Goal: Task Accomplishment & Management: Manage account settings

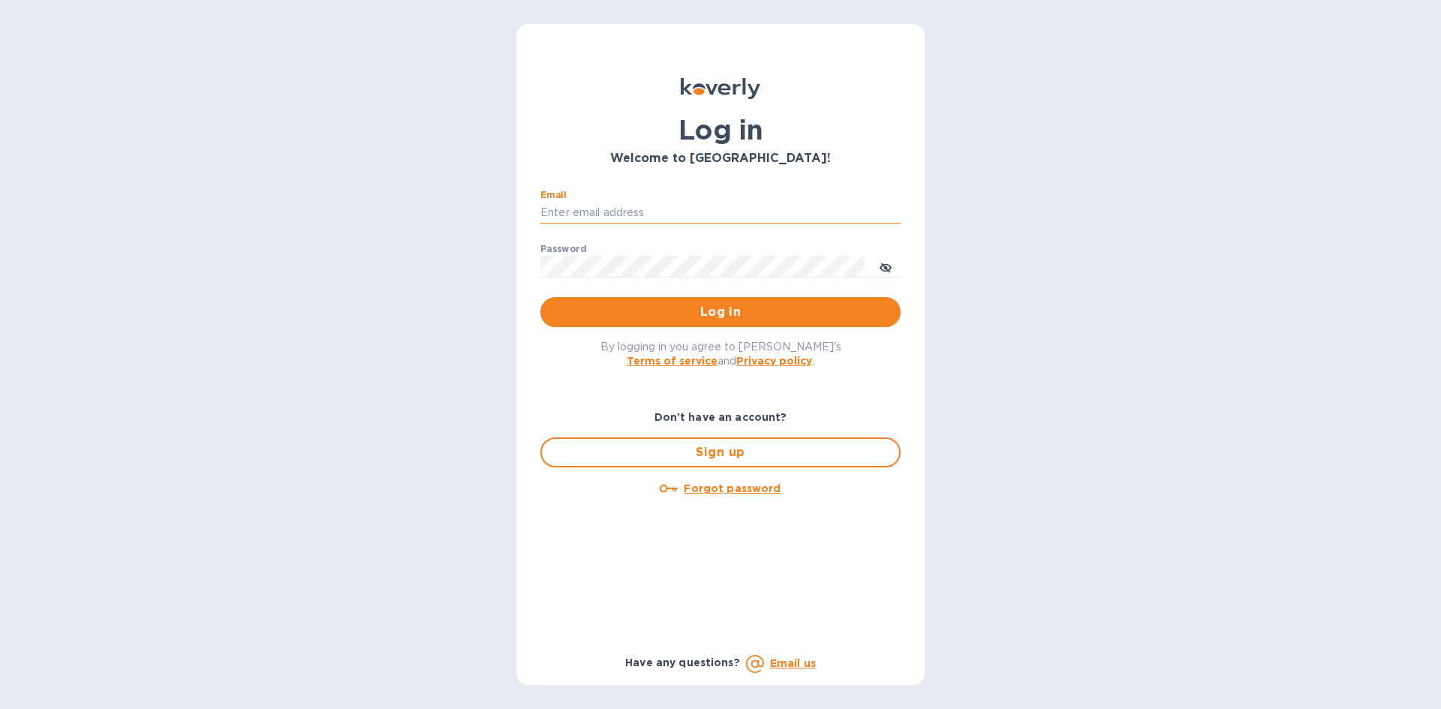
click at [666, 208] on input "Email" at bounding box center [720, 213] width 360 height 23
drag, startPoint x: 1183, startPoint y: 0, endPoint x: 1212, endPoint y: 183, distance: 185.3
click at [1216, 183] on div "Log in Welcome to [GEOGRAPHIC_DATA]! Email ​ Password ​ Log in By logging in yo…" at bounding box center [720, 354] width 1441 height 709
click at [618, 208] on input "Email" at bounding box center [720, 213] width 360 height 23
paste input "[EMAIL_ADDRESS][DOMAIN_NAME]"
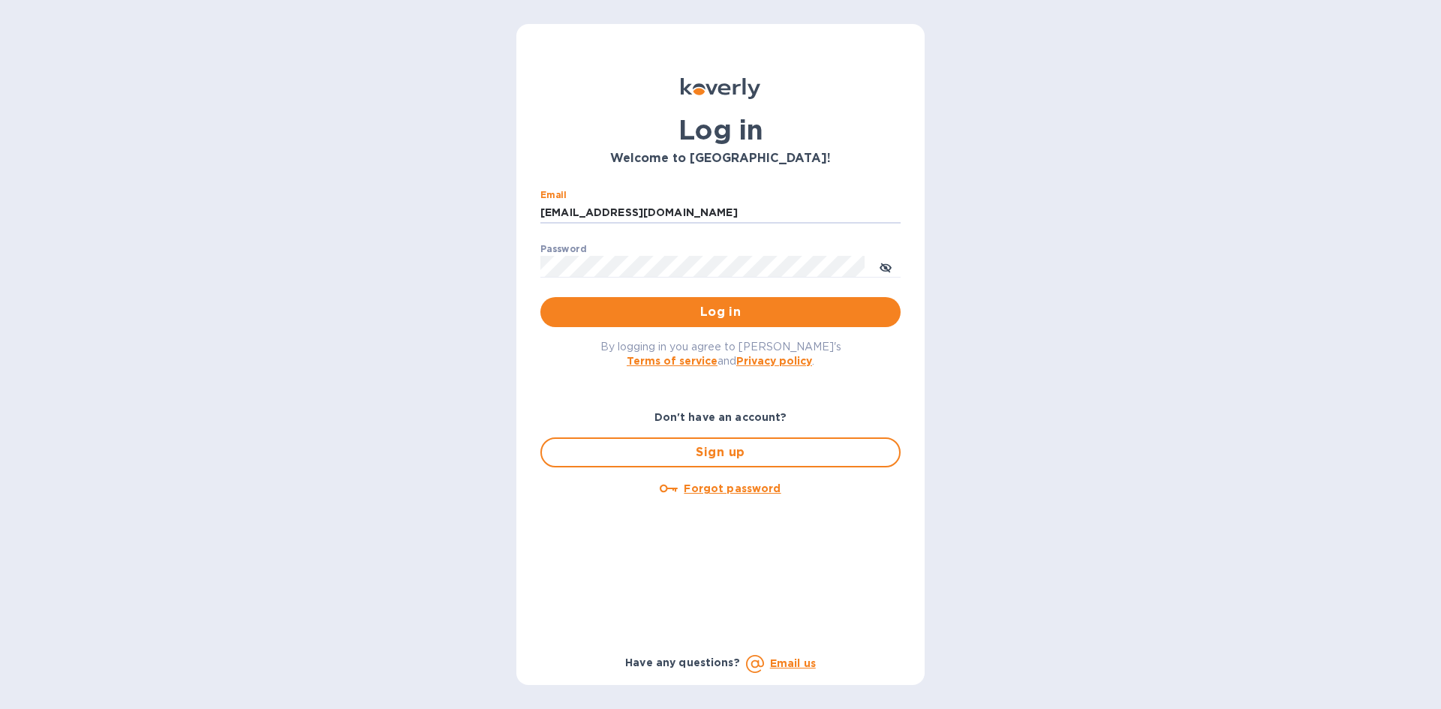
type input "[EMAIL_ADDRESS][DOMAIN_NAME]"
click at [540, 297] on button "Log in" at bounding box center [720, 312] width 360 height 30
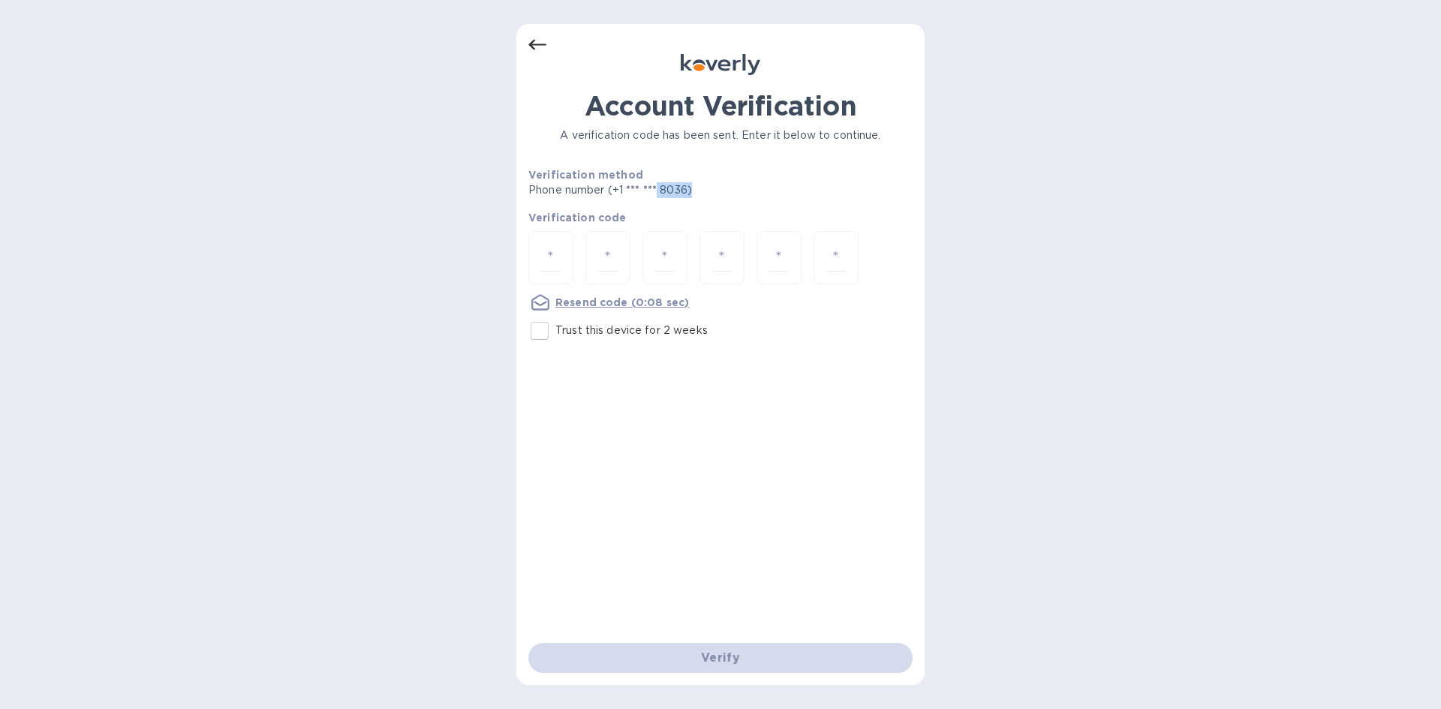
drag, startPoint x: 659, startPoint y: 185, endPoint x: 696, endPoint y: 187, distance: 37.5
click at [696, 187] on p "Phone number (+1 *** *** 8036)" at bounding box center [667, 190] width 278 height 16
drag, startPoint x: 610, startPoint y: 191, endPoint x: 699, endPoint y: 195, distance: 89.4
click at [699, 195] on p "Phone number (+1 *** *** 8036)" at bounding box center [667, 190] width 278 height 16
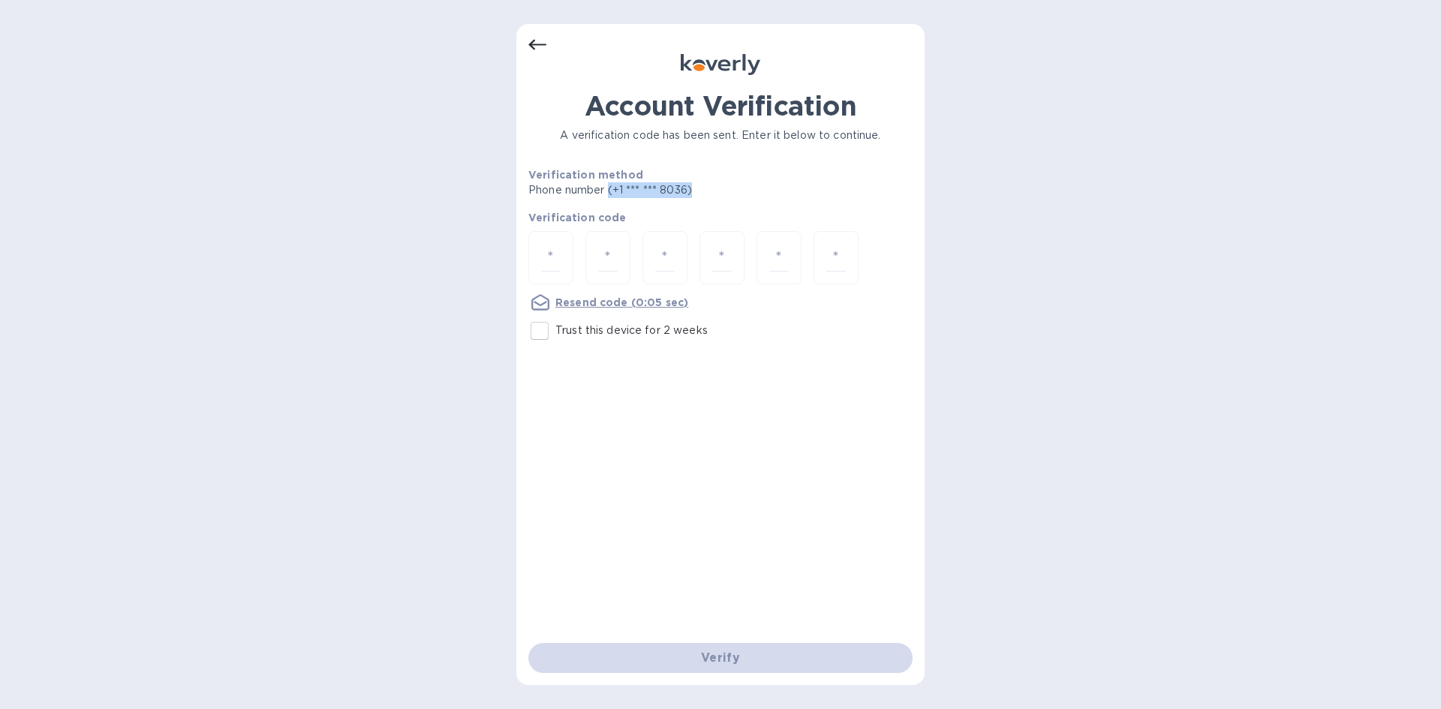
click at [692, 192] on p "Phone number (+1 *** *** 8036)" at bounding box center [667, 190] width 278 height 16
drag, startPoint x: 531, startPoint y: 174, endPoint x: 711, endPoint y: 188, distance: 181.3
click at [711, 188] on div "Verification method Phone number (+1 *** *** 8036)" at bounding box center [667, 182] width 278 height 31
click at [690, 188] on p "Phone number (+1 *** *** 8036)" at bounding box center [667, 190] width 278 height 16
drag, startPoint x: 694, startPoint y: 188, endPoint x: 527, endPoint y: 172, distance: 168.1
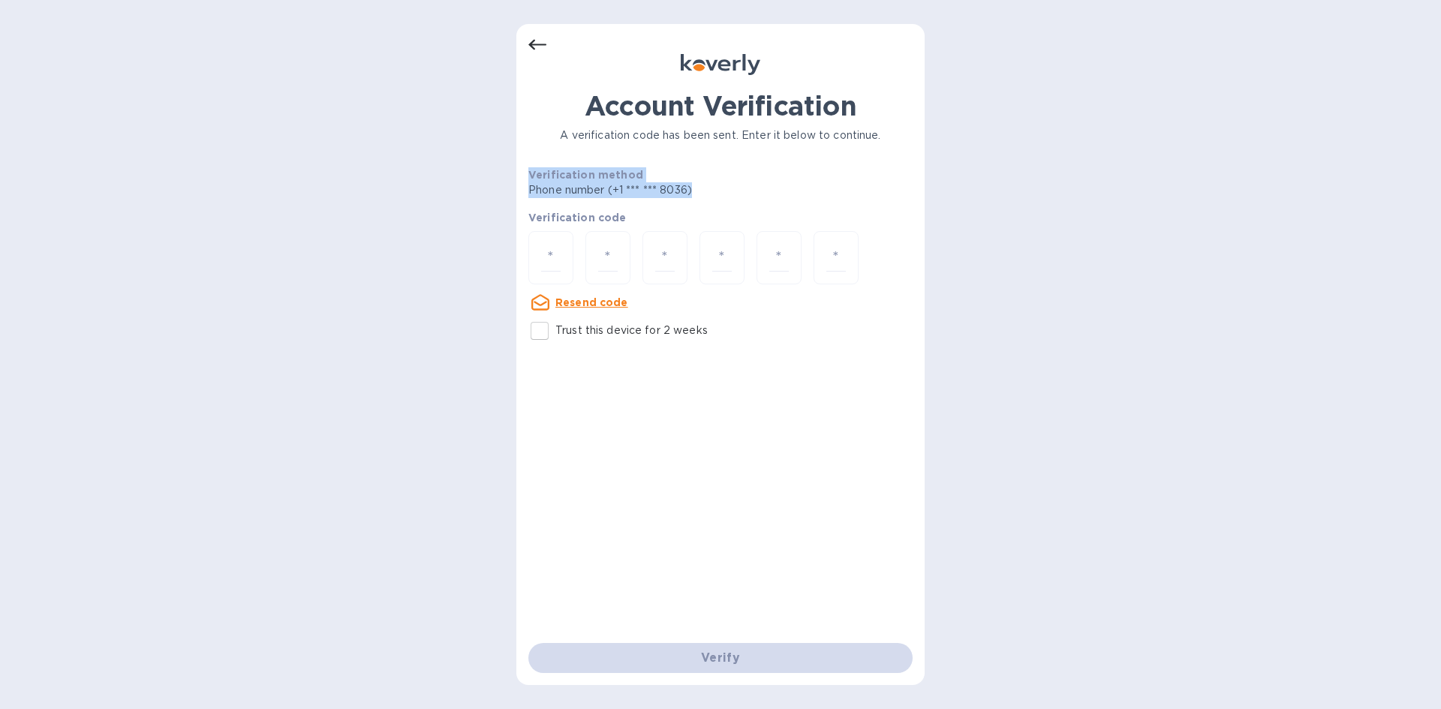
click at [527, 172] on div "Account Verification A verification code has been sent. Enter it below to conti…" at bounding box center [720, 354] width 408 height 661
drag, startPoint x: 528, startPoint y: 172, endPoint x: 698, endPoint y: 189, distance: 171.2
click at [698, 189] on div "Account Verification A verification code has been sent. Enter it below to conti…" at bounding box center [720, 354] width 408 height 661
click at [698, 189] on p "Phone number (+1 *** *** 8036)" at bounding box center [667, 190] width 278 height 16
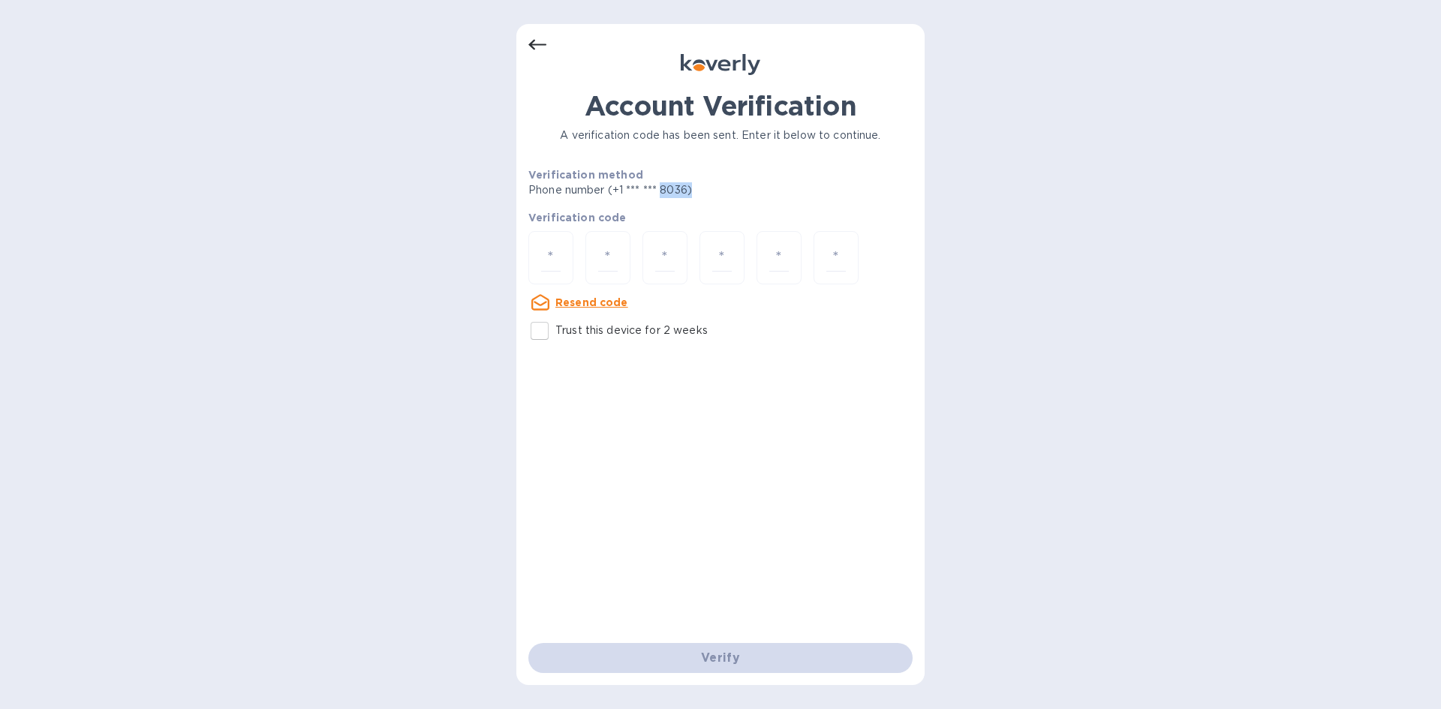
drag, startPoint x: 661, startPoint y: 194, endPoint x: 693, endPoint y: 191, distance: 31.7
click at [693, 191] on p "Phone number (+1 *** *** 8036)" at bounding box center [667, 190] width 278 height 16
drag, startPoint x: 687, startPoint y: 190, endPoint x: 610, endPoint y: 190, distance: 77.3
click at [610, 190] on p "Phone number (+1 *** *** 8036)" at bounding box center [667, 190] width 278 height 16
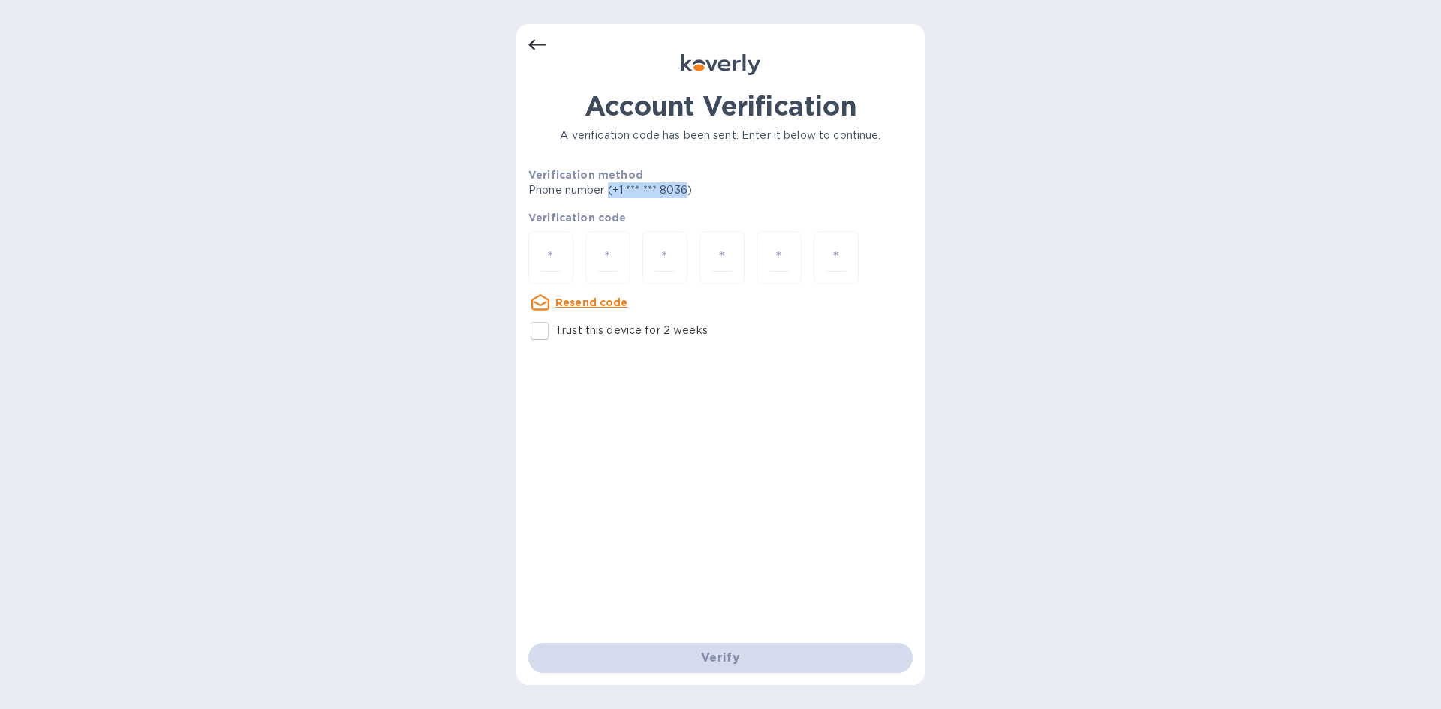
click at [610, 190] on p "Phone number (+1 *** *** 8036)" at bounding box center [667, 190] width 278 height 16
drag, startPoint x: 610, startPoint y: 190, endPoint x: 708, endPoint y: 191, distance: 97.6
click at [708, 191] on p "Phone number (+1 *** *** 8036)" at bounding box center [667, 190] width 278 height 16
drag, startPoint x: 561, startPoint y: 130, endPoint x: 885, endPoint y: 136, distance: 324.2
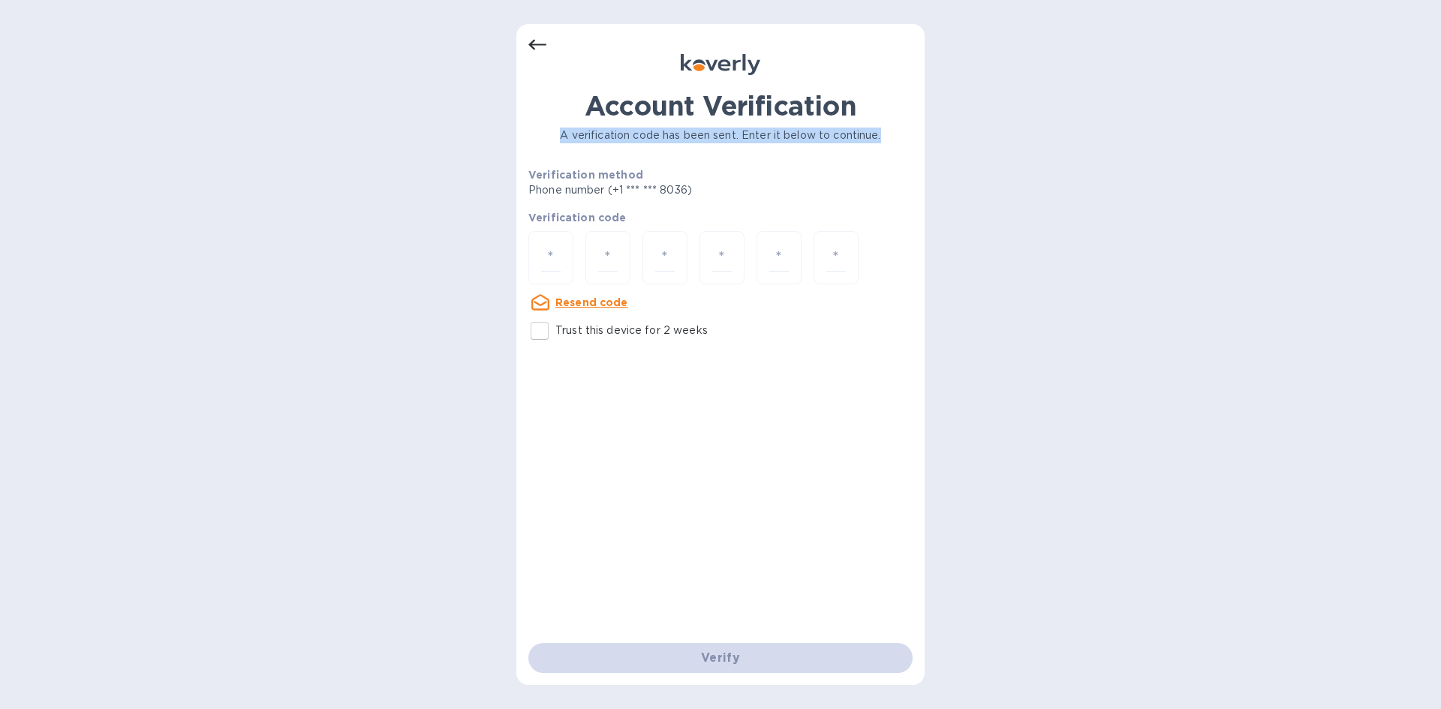
click at [885, 136] on p "A verification code has been sent. Enter it below to continue." at bounding box center [720, 136] width 384 height 16
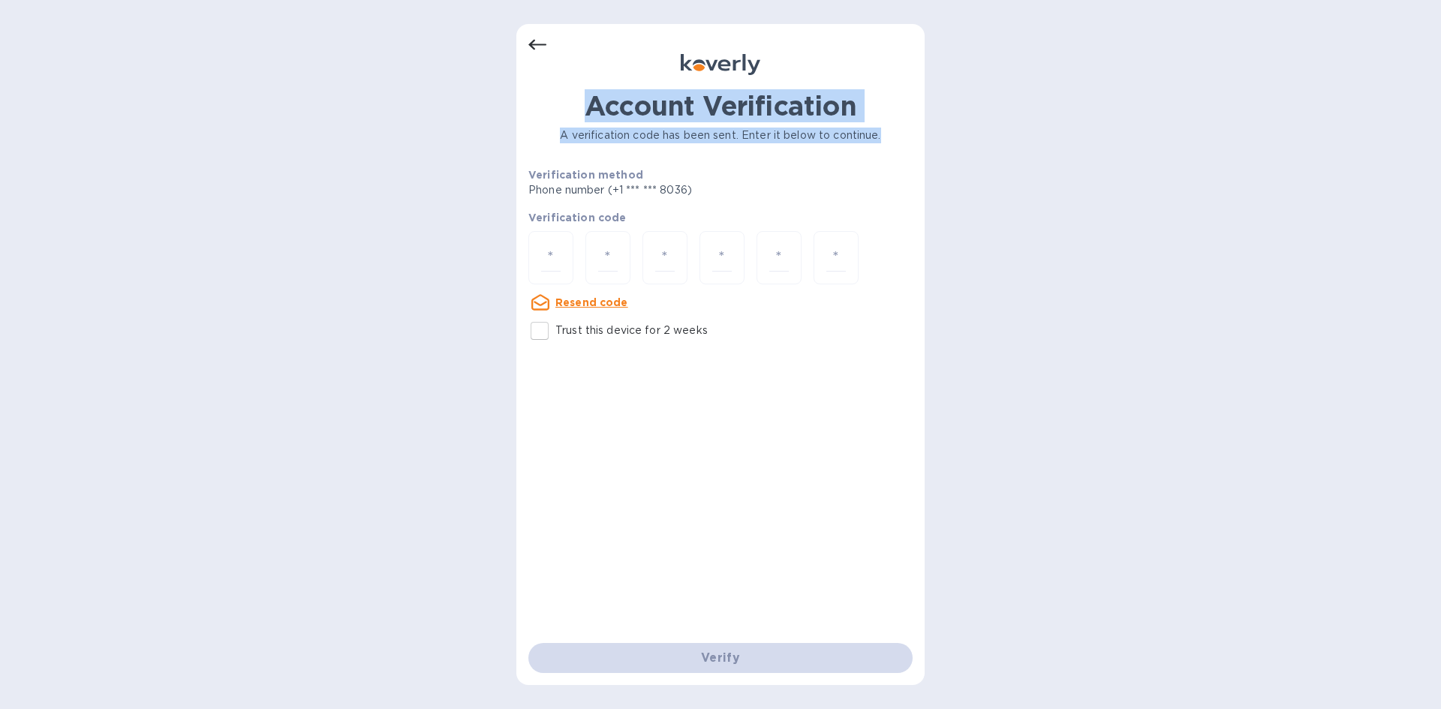
drag, startPoint x: 885, startPoint y: 136, endPoint x: 625, endPoint y: 61, distance: 270.3
click at [651, 57] on div "Account Verification A verification code has been sent. Enter it below to conti…" at bounding box center [720, 354] width 384 height 637
click at [558, 128] on p "A verification code has been sent. Enter it below to continue." at bounding box center [720, 136] width 384 height 16
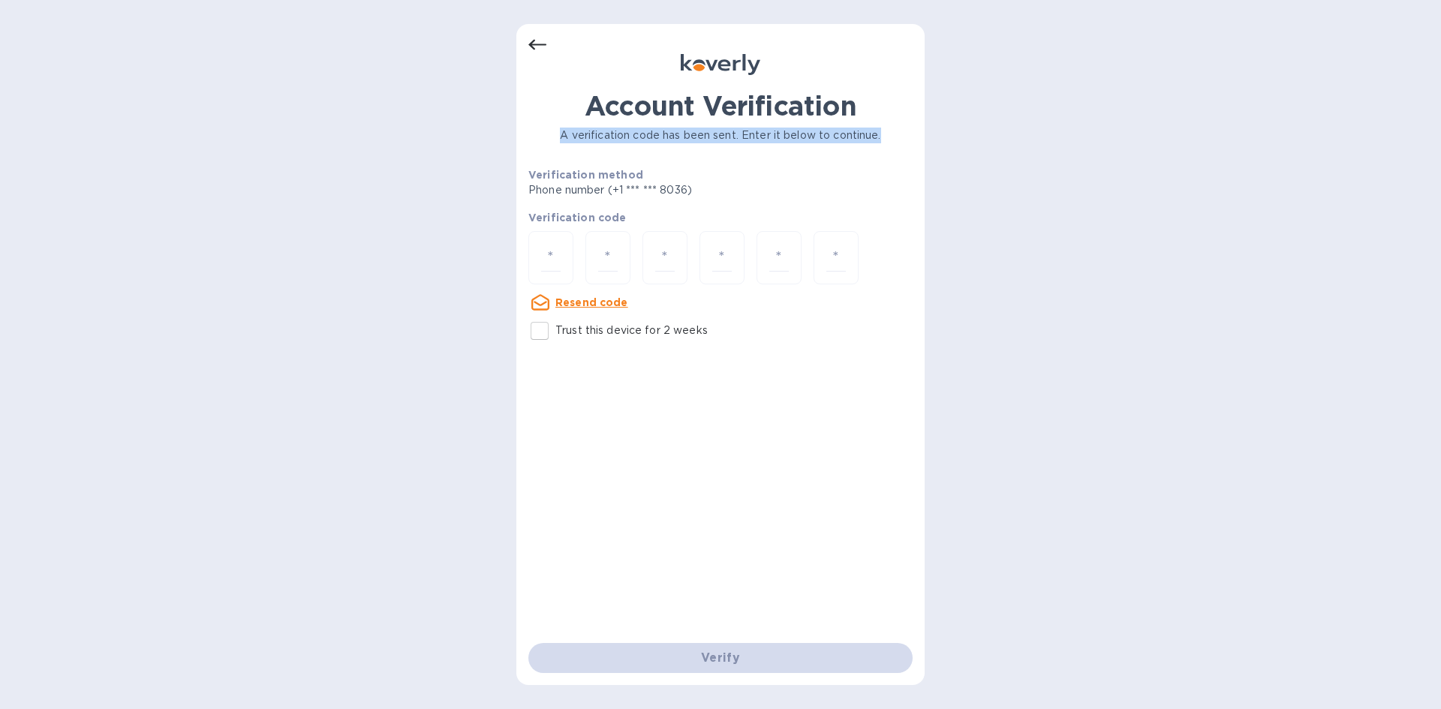
drag, startPoint x: 561, startPoint y: 135, endPoint x: 881, endPoint y: 140, distance: 320.5
click at [881, 140] on p "A verification code has been sent. Enter it below to continue." at bounding box center [720, 136] width 384 height 16
drag, startPoint x: 881, startPoint y: 140, endPoint x: 559, endPoint y: 137, distance: 321.9
click at [559, 137] on p "A verification code has been sent. Enter it below to continue." at bounding box center [720, 136] width 384 height 16
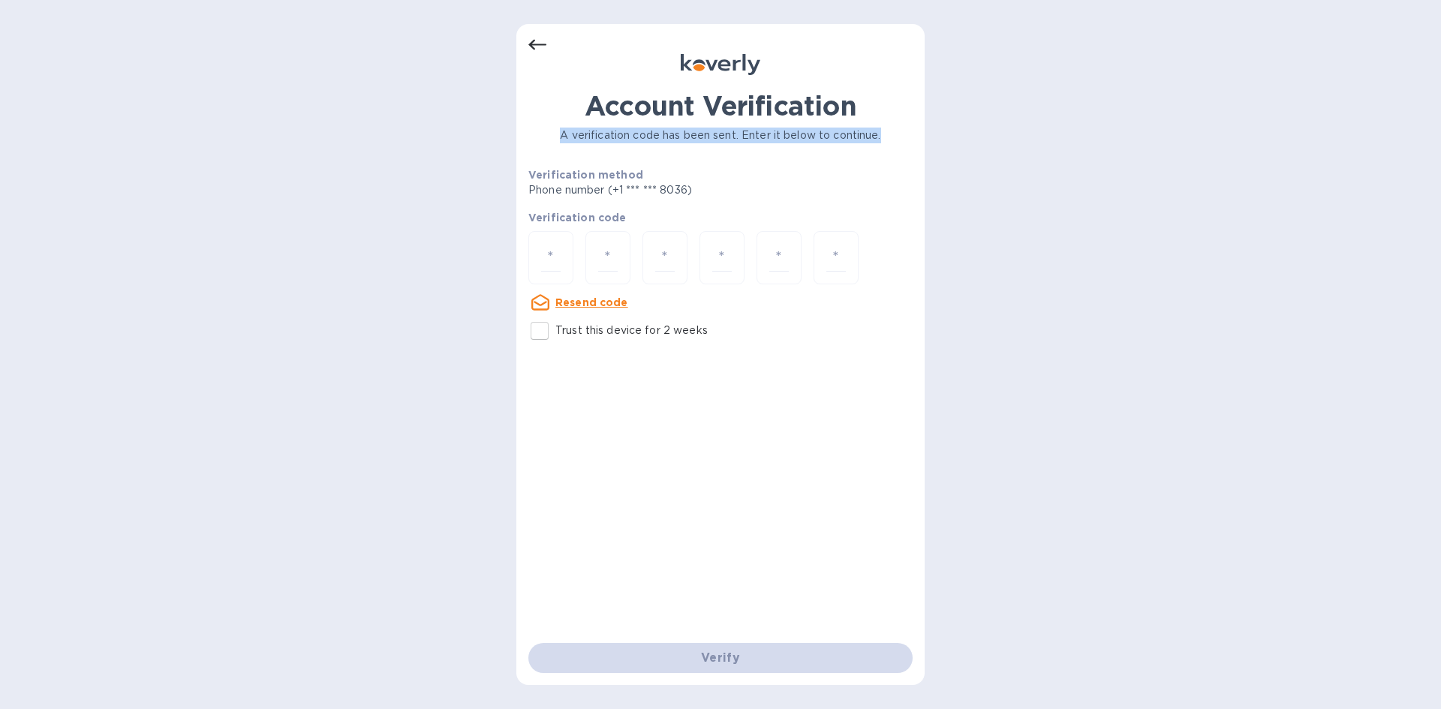
click at [559, 137] on p "A verification code has been sent. Enter it below to continue." at bounding box center [720, 136] width 384 height 16
drag, startPoint x: 559, startPoint y: 137, endPoint x: 905, endPoint y: 139, distance: 345.9
click at [905, 139] on p "A verification code has been sent. Enter it below to continue." at bounding box center [720, 136] width 384 height 16
click at [891, 138] on p "A verification code has been sent. Enter it below to continue." at bounding box center [720, 136] width 384 height 16
click at [872, 137] on p "A verification code has been sent. Enter it below to continue." at bounding box center [720, 136] width 384 height 16
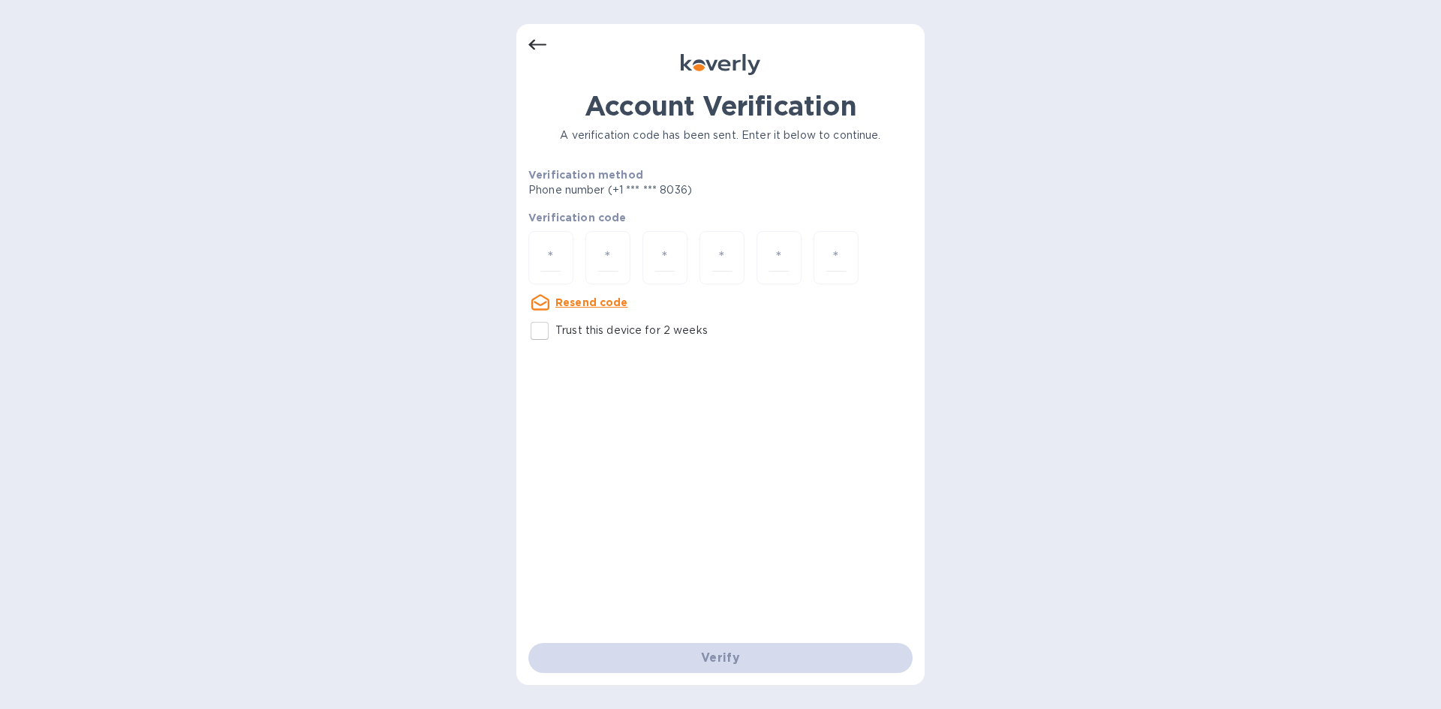
click at [799, 170] on p "Verification method" at bounding box center [667, 174] width 278 height 15
drag, startPoint x: 558, startPoint y: 137, endPoint x: 895, endPoint y: 143, distance: 337.7
click at [895, 143] on p "A verification code has been sent. Enter it below to continue." at bounding box center [720, 136] width 384 height 16
click at [891, 141] on p "A verification code has been sent. Enter it below to continue." at bounding box center [720, 136] width 384 height 16
click at [883, 138] on p "A verification code has been sent. Enter it below to continue." at bounding box center [720, 136] width 384 height 16
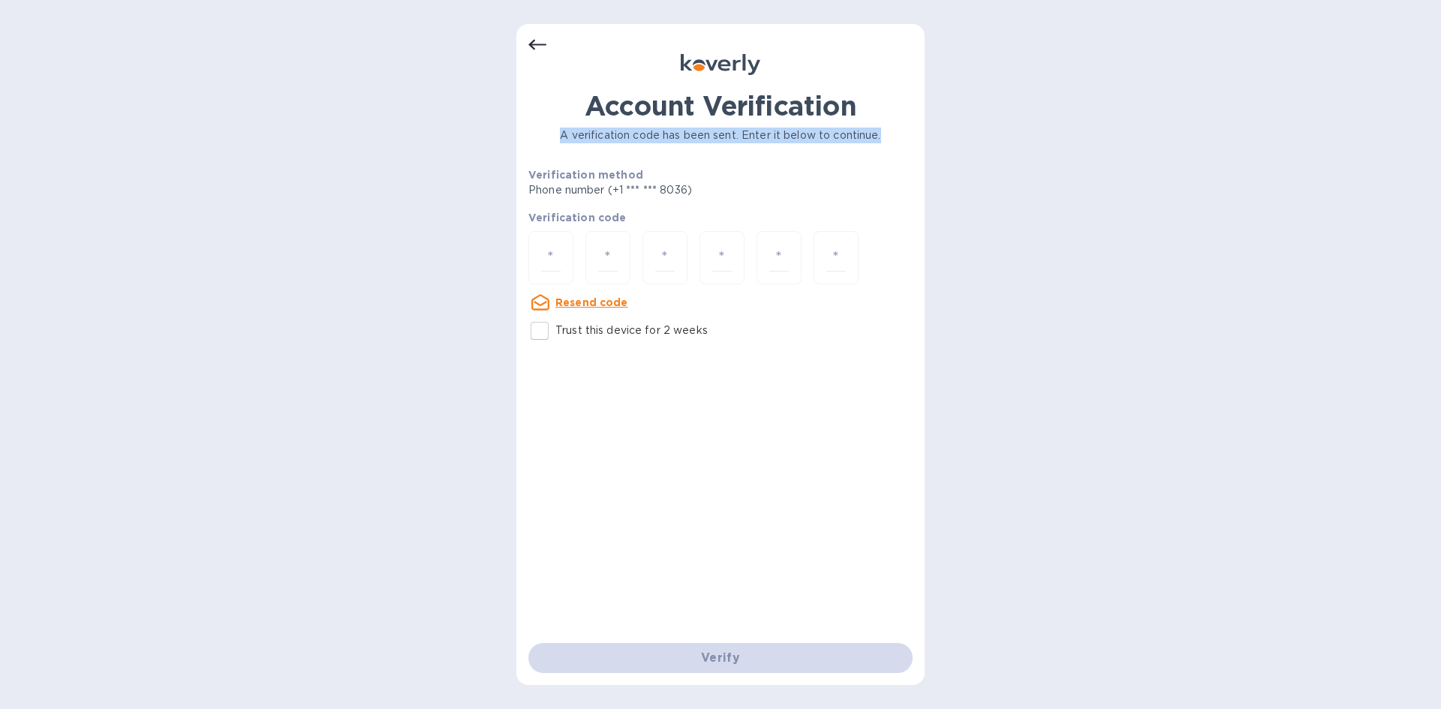
drag, startPoint x: 881, startPoint y: 138, endPoint x: 556, endPoint y: 140, distance: 324.9
click at [556, 140] on p "A verification code has been sent. Enter it below to continue." at bounding box center [720, 136] width 384 height 16
click at [565, 136] on p "A verification code has been sent. Enter it below to continue." at bounding box center [720, 136] width 384 height 16
drag, startPoint x: 558, startPoint y: 135, endPoint x: 877, endPoint y: 135, distance: 318.9
click at [882, 135] on p "A verification code has been sent. Enter it below to continue." at bounding box center [720, 136] width 384 height 16
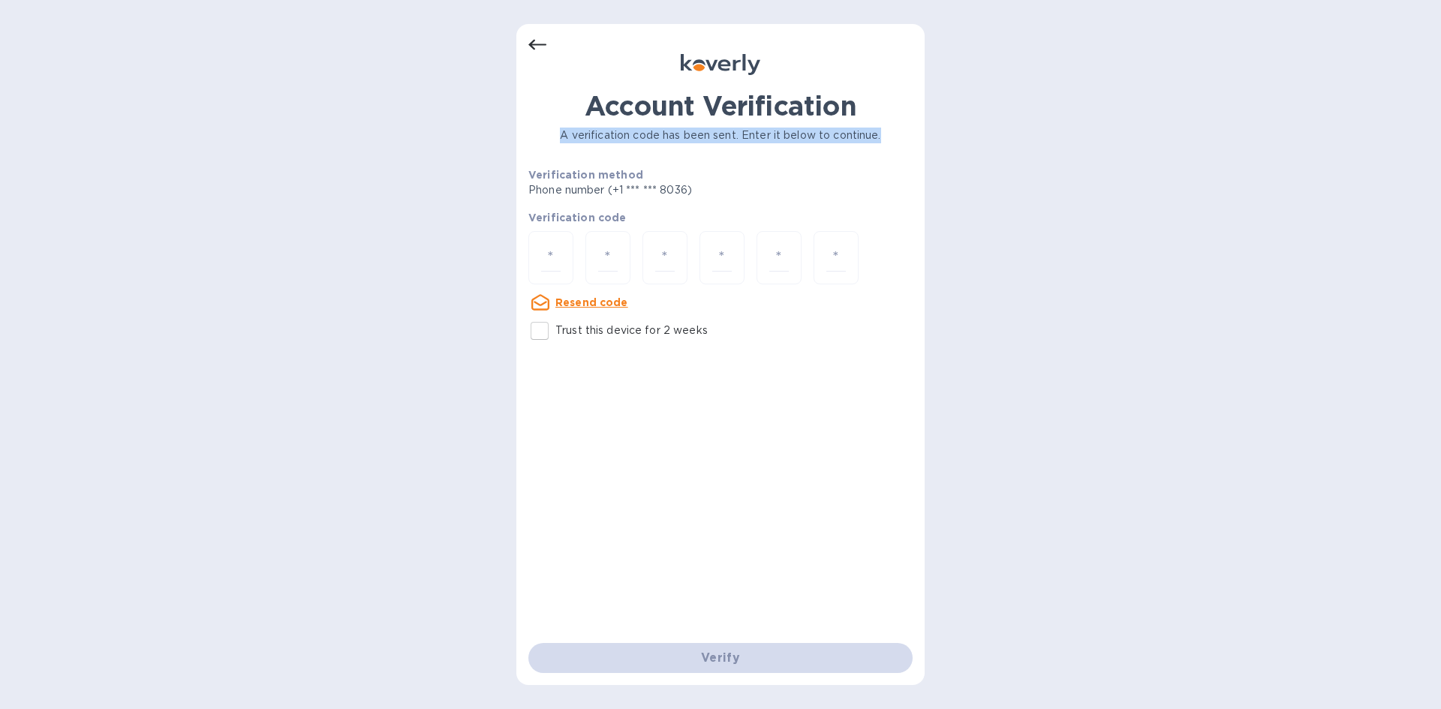
click at [876, 135] on p "A verification code has been sent. Enter it below to continue." at bounding box center [720, 136] width 384 height 16
drag, startPoint x: 883, startPoint y: 135, endPoint x: 553, endPoint y: 131, distance: 330.2
click at [553, 131] on p "A verification code has been sent. Enter it below to continue." at bounding box center [720, 136] width 384 height 16
click at [726, 134] on p "A verification code has been sent. Enter it below to continue." at bounding box center [720, 136] width 384 height 16
drag, startPoint x: 559, startPoint y: 134, endPoint x: 892, endPoint y: 137, distance: 333.2
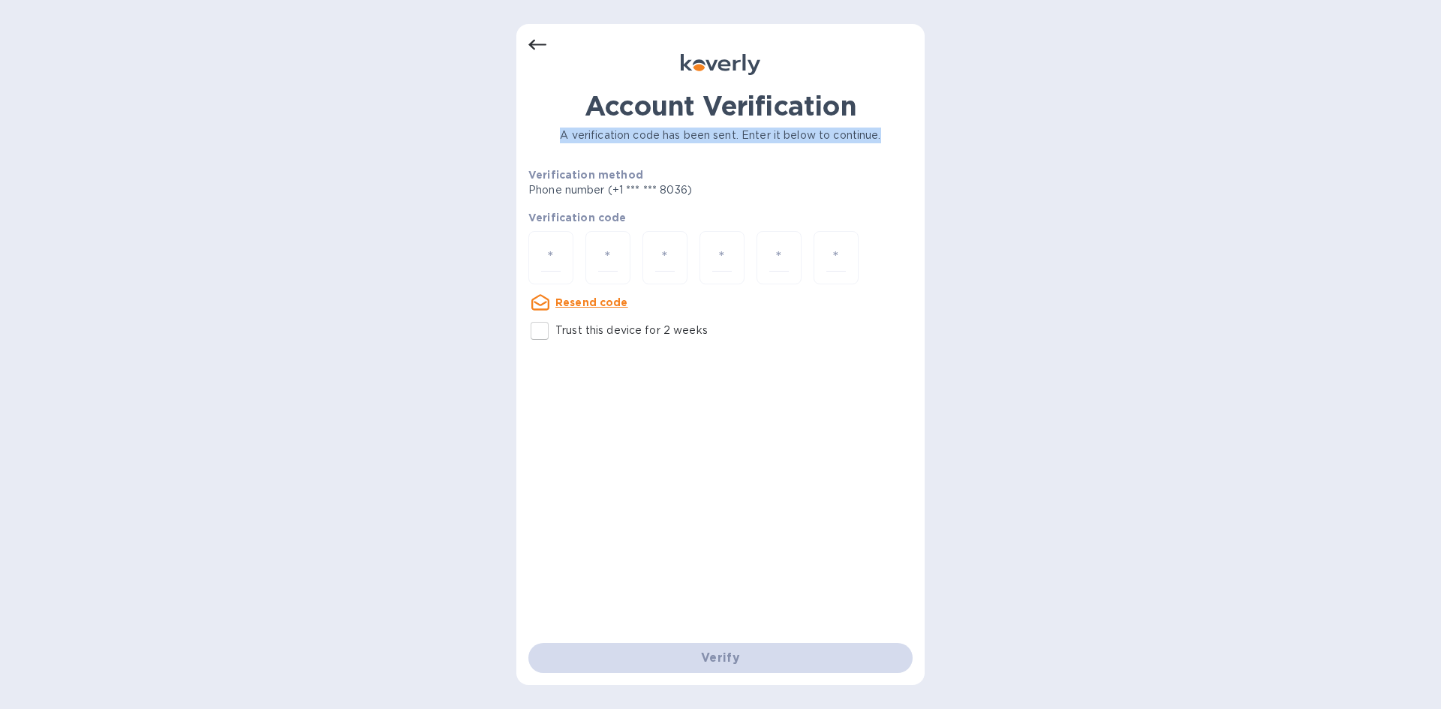
click at [892, 137] on p "A verification code has been sent. Enter it below to continue." at bounding box center [720, 136] width 384 height 16
drag, startPoint x: 862, startPoint y: 137, endPoint x: 559, endPoint y: 132, distance: 303.2
click at [559, 132] on p "A verification code has been sent. Enter it below to continue." at bounding box center [720, 136] width 384 height 16
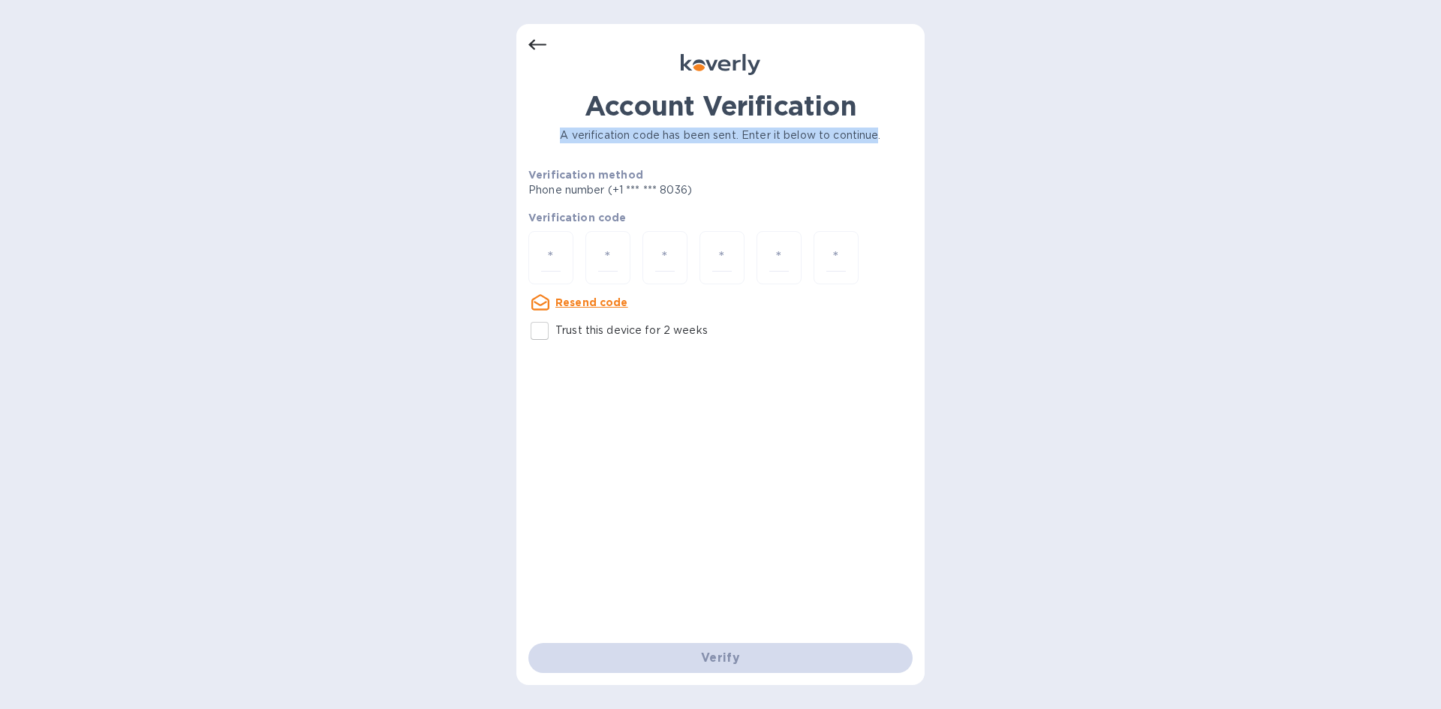
drag, startPoint x: 559, startPoint y: 132, endPoint x: 873, endPoint y: 139, distance: 313.7
click at [873, 139] on p "A verification code has been sent. Enter it below to continue." at bounding box center [720, 136] width 384 height 16
drag, startPoint x: 880, startPoint y: 139, endPoint x: 548, endPoint y: 128, distance: 332.6
click at [548, 128] on p "A verification code has been sent. Enter it below to continue." at bounding box center [720, 136] width 384 height 16
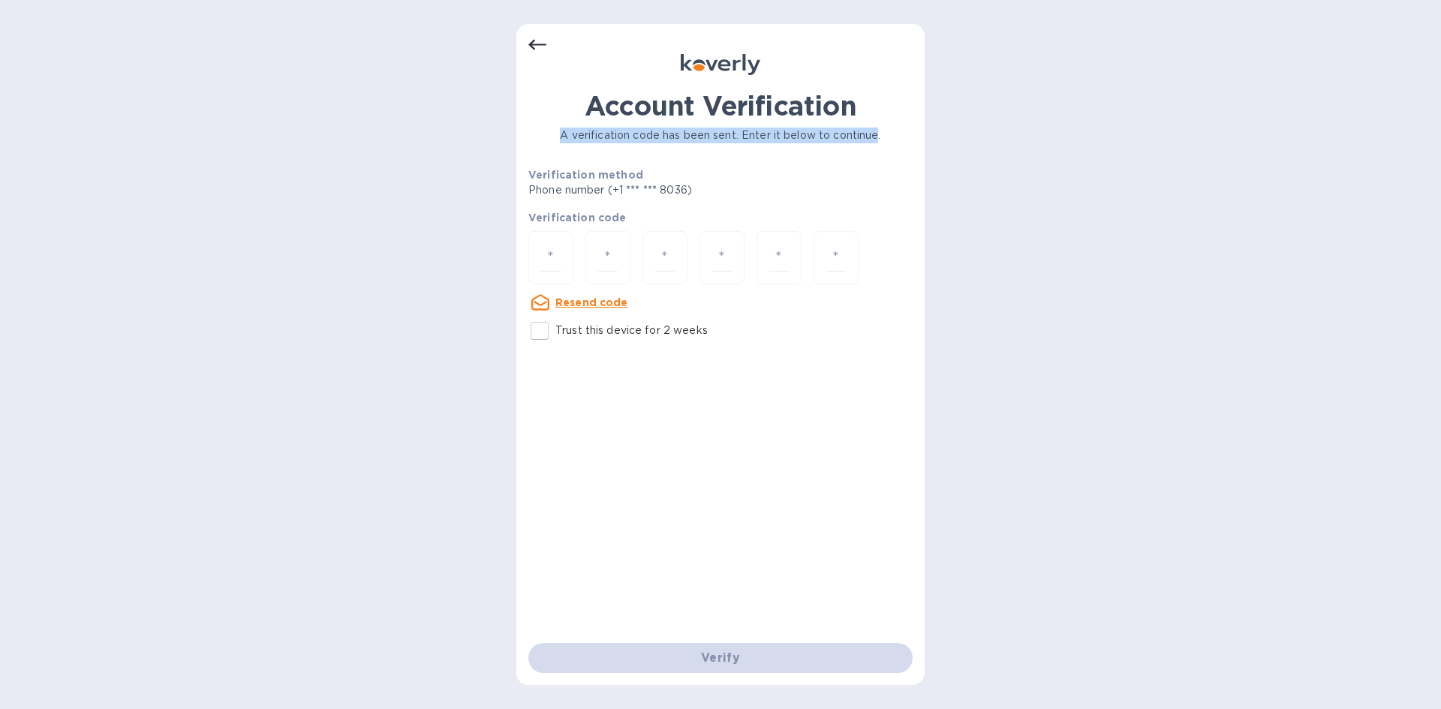
click at [555, 130] on p "A verification code has been sent. Enter it below to continue." at bounding box center [720, 136] width 384 height 16
drag, startPoint x: 560, startPoint y: 132, endPoint x: 885, endPoint y: 140, distance: 325.8
click at [885, 140] on p "A verification code has been sent. Enter it below to continue." at bounding box center [720, 136] width 384 height 16
drag, startPoint x: 883, startPoint y: 138, endPoint x: 550, endPoint y: 135, distance: 333.2
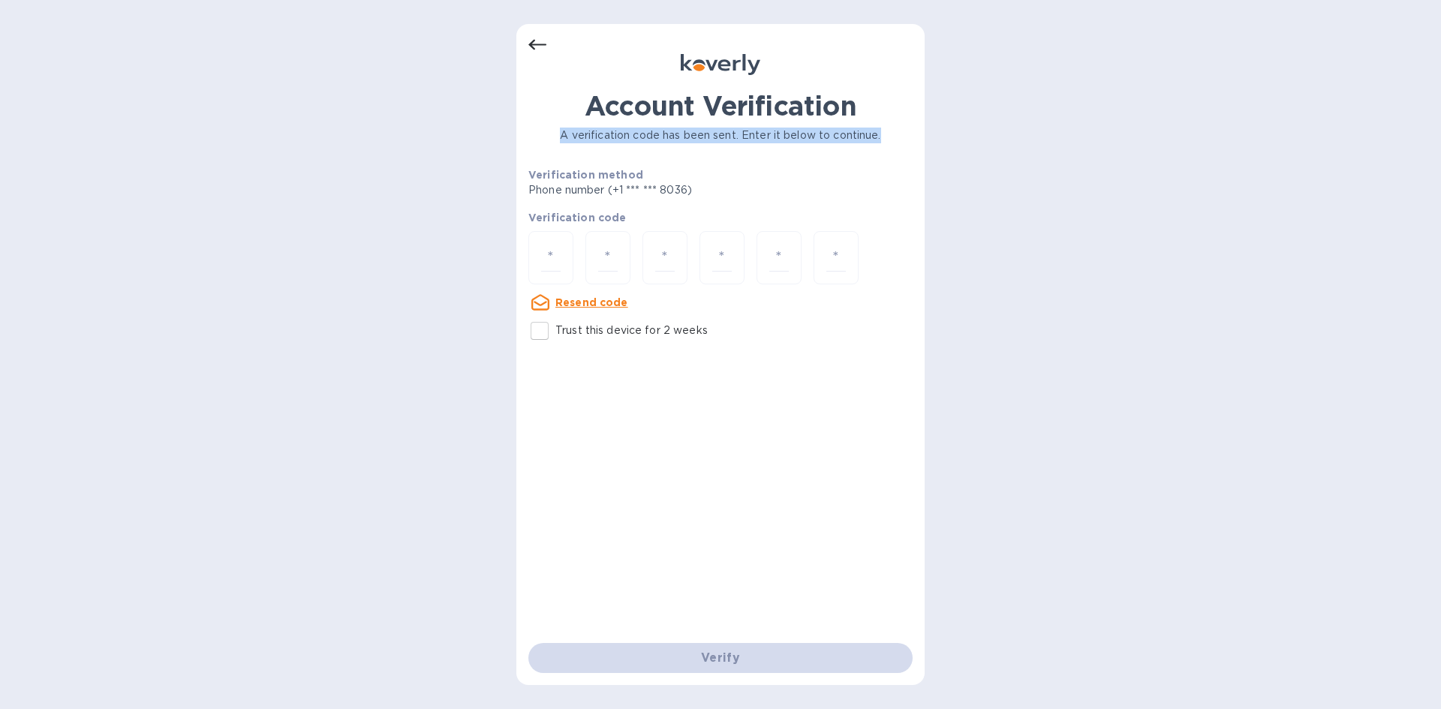
click at [550, 135] on p "A verification code has been sent. Enter it below to continue." at bounding box center [720, 136] width 384 height 16
click at [558, 137] on p "A verification code has been sent. Enter it below to continue." at bounding box center [720, 136] width 384 height 16
drag, startPoint x: 560, startPoint y: 137, endPoint x: 893, endPoint y: 143, distance: 333.2
click at [893, 143] on p "A verification code has been sent. Enter it below to continue." at bounding box center [720, 136] width 384 height 16
click at [883, 135] on p "A verification code has been sent. Enter it below to continue." at bounding box center [720, 136] width 384 height 16
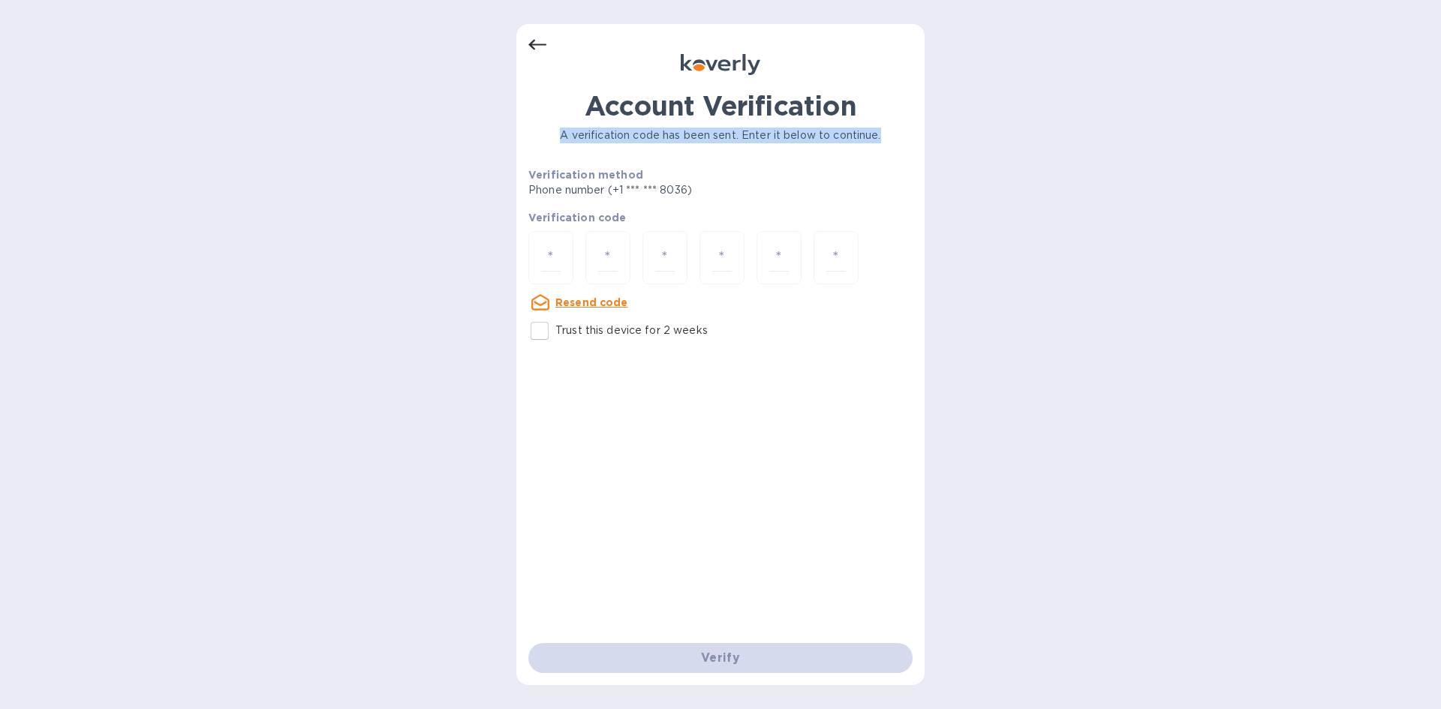
drag, startPoint x: 883, startPoint y: 135, endPoint x: 555, endPoint y: 131, distance: 328.7
click at [555, 131] on p "A verification code has been sent. Enter it below to continue." at bounding box center [720, 136] width 384 height 16
drag, startPoint x: 559, startPoint y: 132, endPoint x: 873, endPoint y: 139, distance: 313.7
click at [873, 139] on p "A verification code has been sent. Enter it below to continue." at bounding box center [720, 136] width 384 height 16
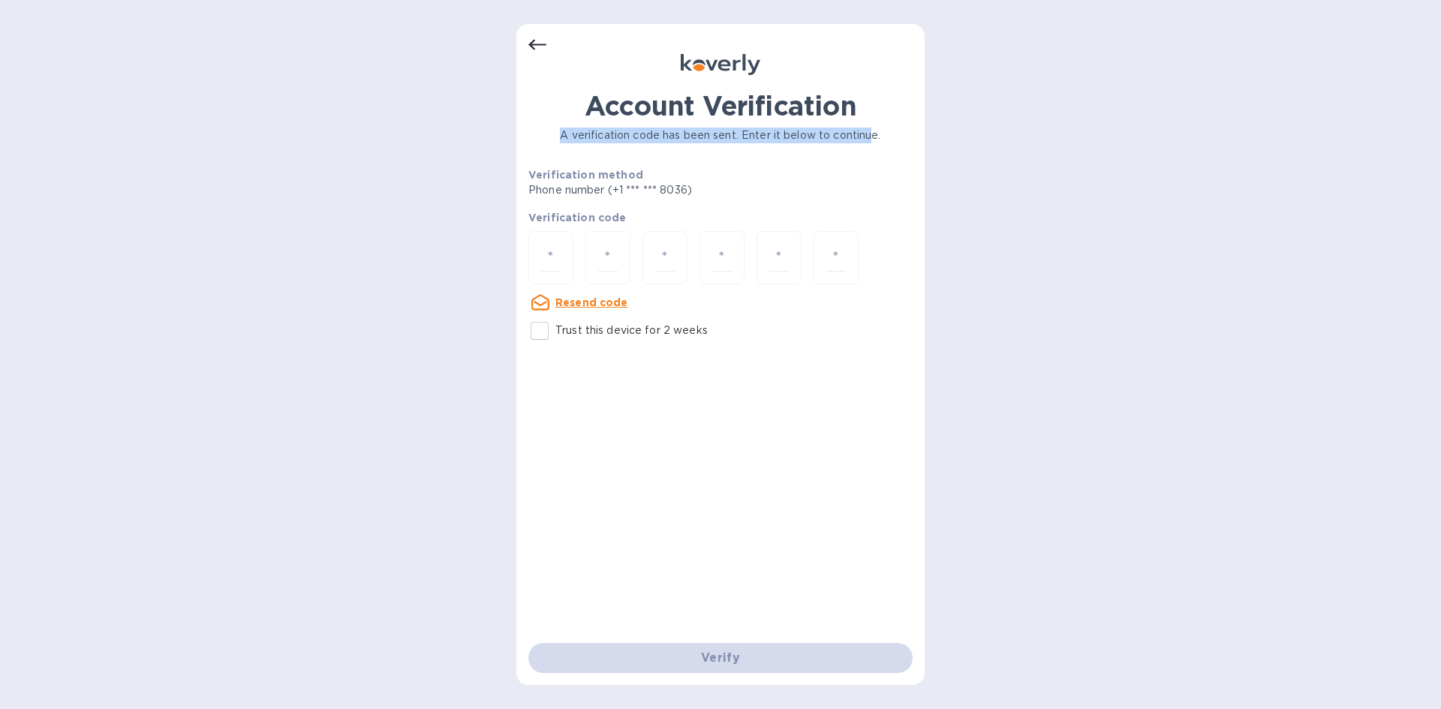
click at [870, 139] on p "A verification code has been sent. Enter it below to continue." at bounding box center [720, 136] width 384 height 16
click at [655, 134] on p "A verification code has been sent. Enter it below to continue." at bounding box center [720, 136] width 384 height 16
drag, startPoint x: 591, startPoint y: 135, endPoint x: 886, endPoint y: 143, distance: 295.0
click at [886, 143] on p "A verification code has been sent. Enter it below to continue." at bounding box center [720, 136] width 384 height 16
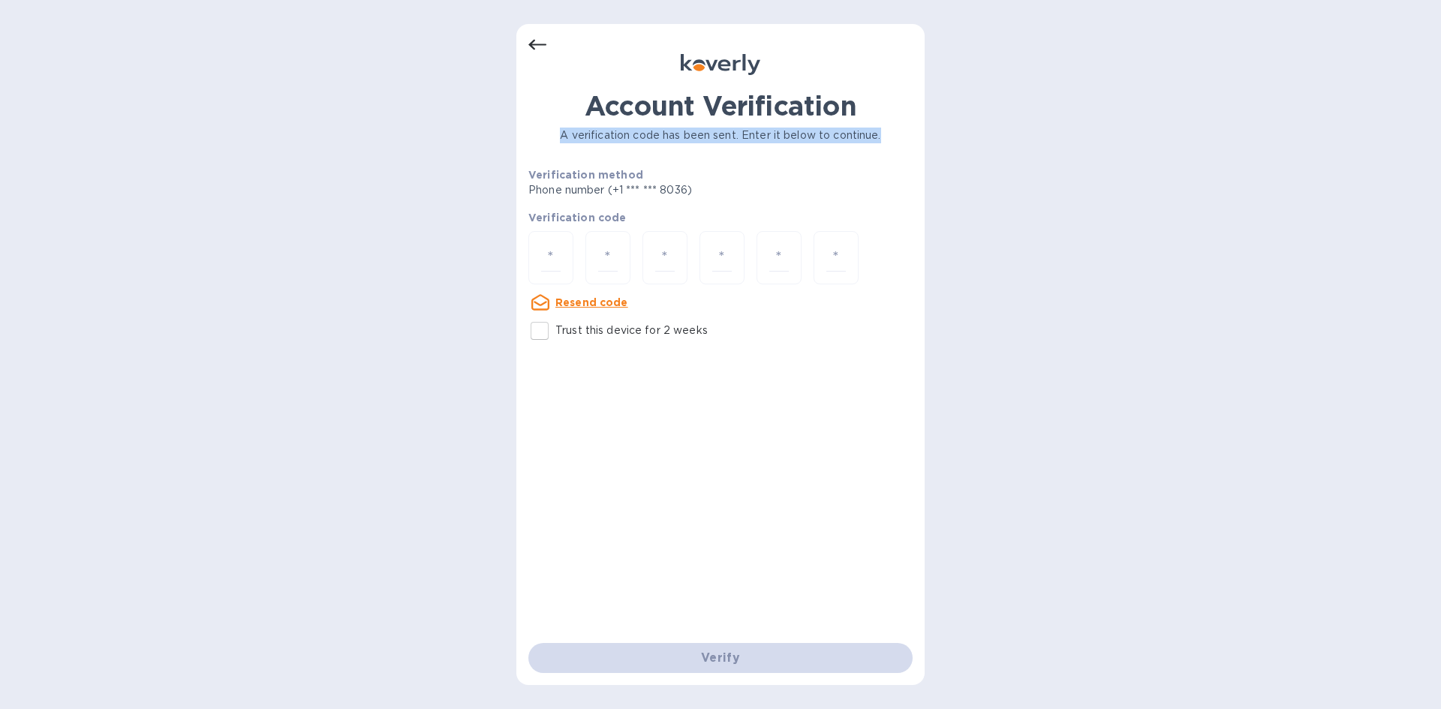
drag, startPoint x: 560, startPoint y: 133, endPoint x: 897, endPoint y: 131, distance: 336.9
click at [897, 131] on p "A verification code has been sent. Enter it below to continue." at bounding box center [720, 136] width 384 height 16
click at [899, 131] on p "A verification code has been sent. Enter it below to continue." at bounding box center [720, 136] width 384 height 16
click at [878, 137] on p "A verification code has been sent. Enter it below to continue." at bounding box center [720, 136] width 384 height 16
click at [882, 137] on p "A verification code has been sent. Enter it below to continue." at bounding box center [720, 136] width 384 height 16
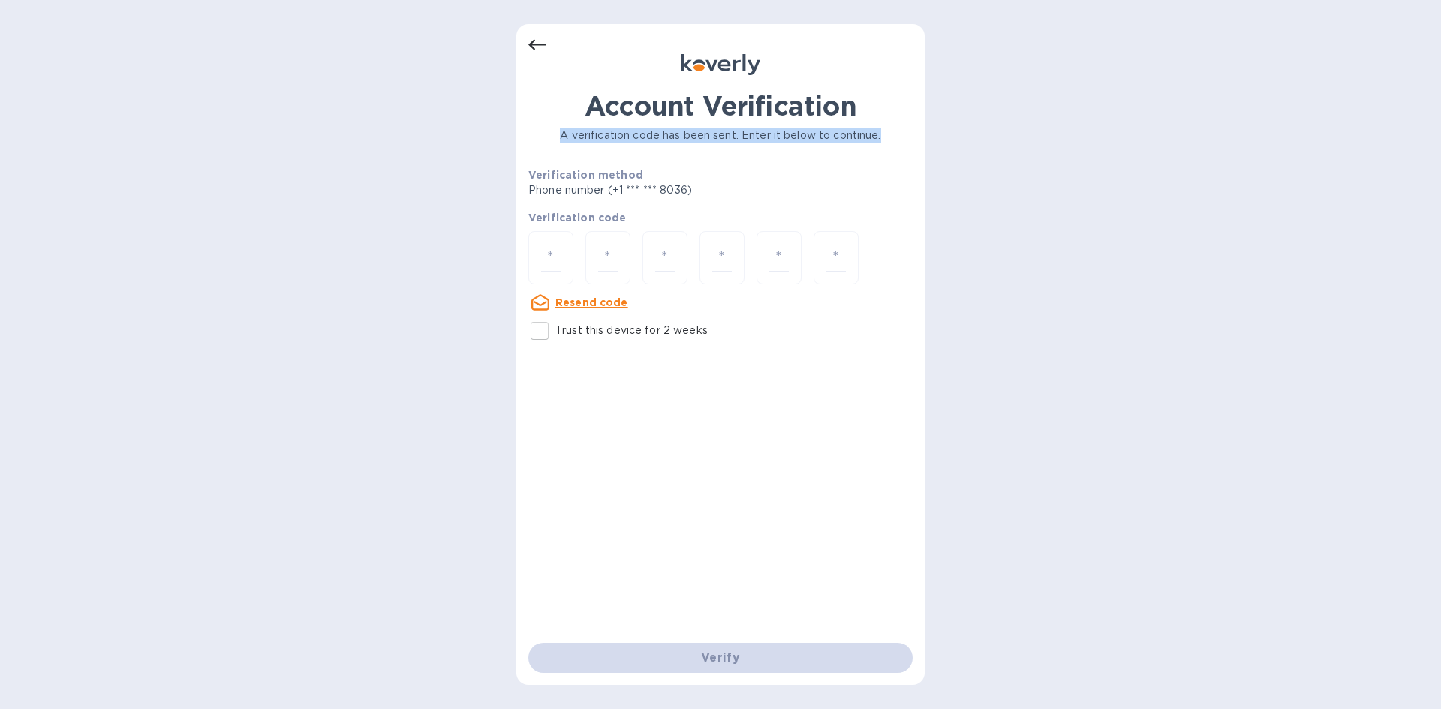
drag, startPoint x: 882, startPoint y: 137, endPoint x: 554, endPoint y: 140, distance: 327.9
click at [554, 140] on p "A verification code has been sent. Enter it below to continue." at bounding box center [720, 136] width 384 height 16
click at [564, 136] on p "A verification code has been sent. Enter it below to continue." at bounding box center [720, 136] width 384 height 16
drag, startPoint x: 560, startPoint y: 135, endPoint x: 885, endPoint y: 140, distance: 325.7
click at [885, 140] on p "A verification code has been sent. Enter it below to continue." at bounding box center [720, 136] width 384 height 16
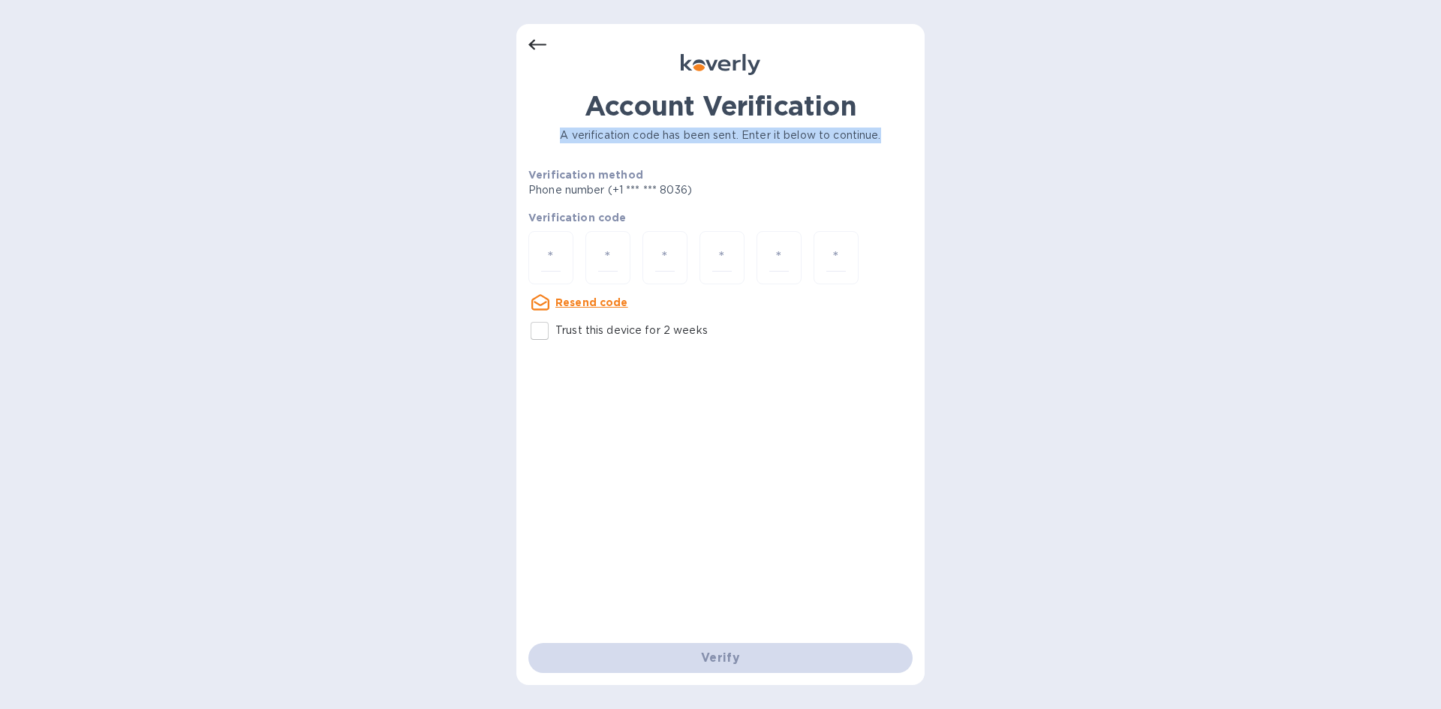
click at [885, 140] on p "A verification code has been sent. Enter it below to continue." at bounding box center [720, 136] width 384 height 16
drag, startPoint x: 883, startPoint y: 138, endPoint x: 552, endPoint y: 140, distance: 331.7
click at [552, 140] on p "A verification code has been sent. Enter it below to continue." at bounding box center [720, 136] width 384 height 16
click at [557, 139] on p "A verification code has been sent. Enter it below to continue." at bounding box center [720, 136] width 384 height 16
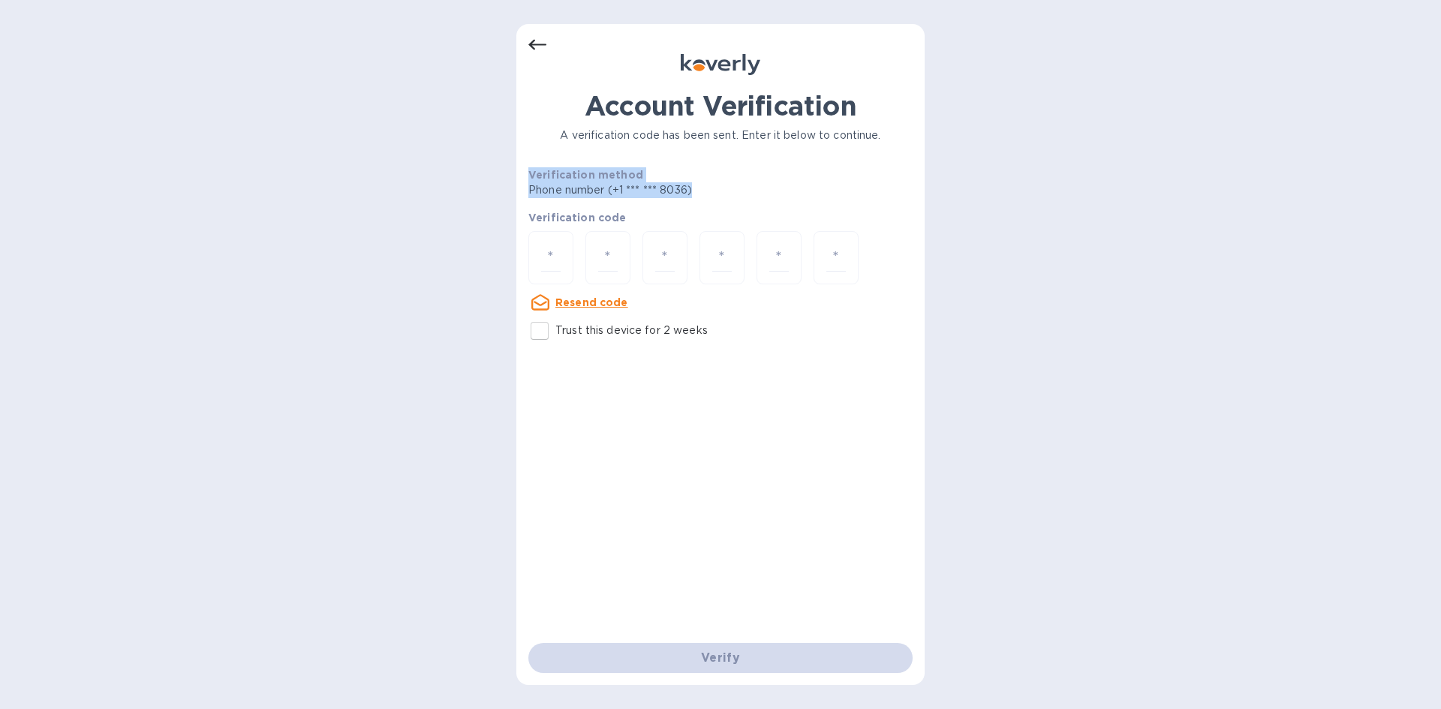
drag, startPoint x: 530, startPoint y: 172, endPoint x: 723, endPoint y: 184, distance: 193.2
click at [723, 184] on div "Verification method Phone number (+1 *** *** 8036)" at bounding box center [667, 182] width 278 height 31
click at [698, 188] on p "Phone number (+1 *** *** 8036)" at bounding box center [667, 190] width 278 height 16
drag, startPoint x: 691, startPoint y: 188, endPoint x: 543, endPoint y: 176, distance: 149.1
click at [531, 173] on div "Verification method Phone number (+1 *** *** 8036)" at bounding box center [667, 182] width 278 height 31
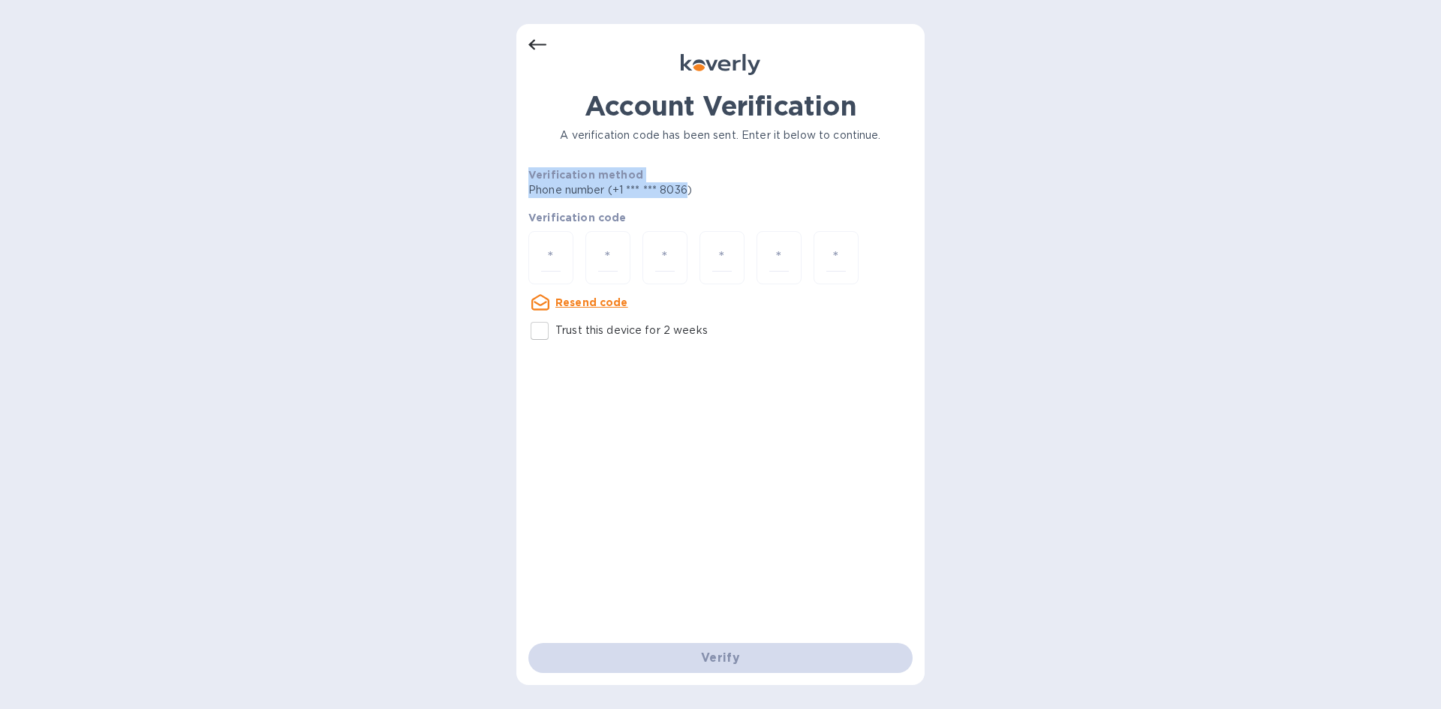
click at [677, 188] on p "Phone number (+1 *** *** 8036)" at bounding box center [667, 190] width 278 height 16
drag, startPoint x: 658, startPoint y: 188, endPoint x: 706, endPoint y: 194, distance: 48.4
click at [706, 194] on p "Phone number (+1 *** *** 8036)" at bounding box center [667, 190] width 278 height 16
drag, startPoint x: 693, startPoint y: 192, endPoint x: 519, endPoint y: 175, distance: 174.2
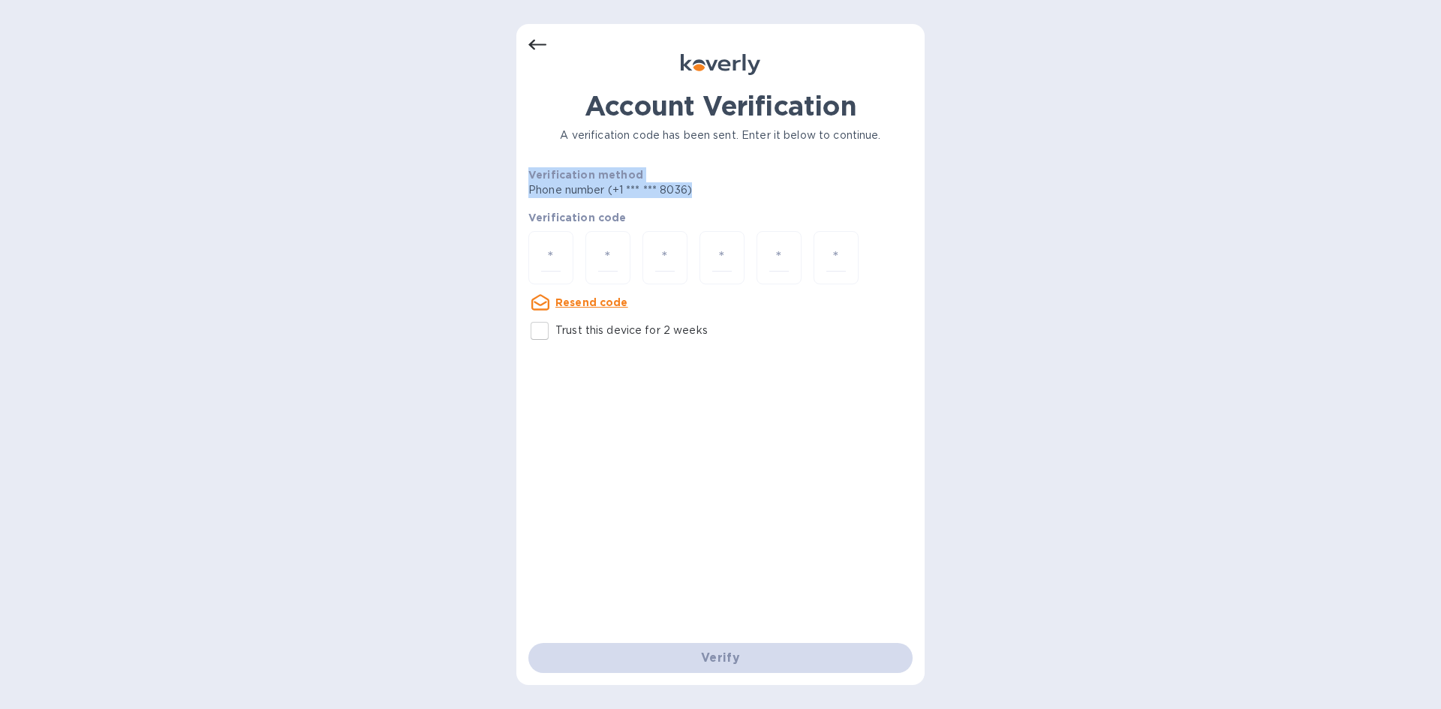
click at [519, 175] on div "Account Verification A verification code has been sent. Enter it below to conti…" at bounding box center [720, 354] width 408 height 661
click at [536, 177] on b "Verification method" at bounding box center [585, 175] width 115 height 12
drag, startPoint x: 666, startPoint y: 190, endPoint x: 720, endPoint y: 200, distance: 54.3
click at [720, 200] on div "Account Verification A verification code has been sent. Enter it below to conti…" at bounding box center [720, 218] width 384 height 257
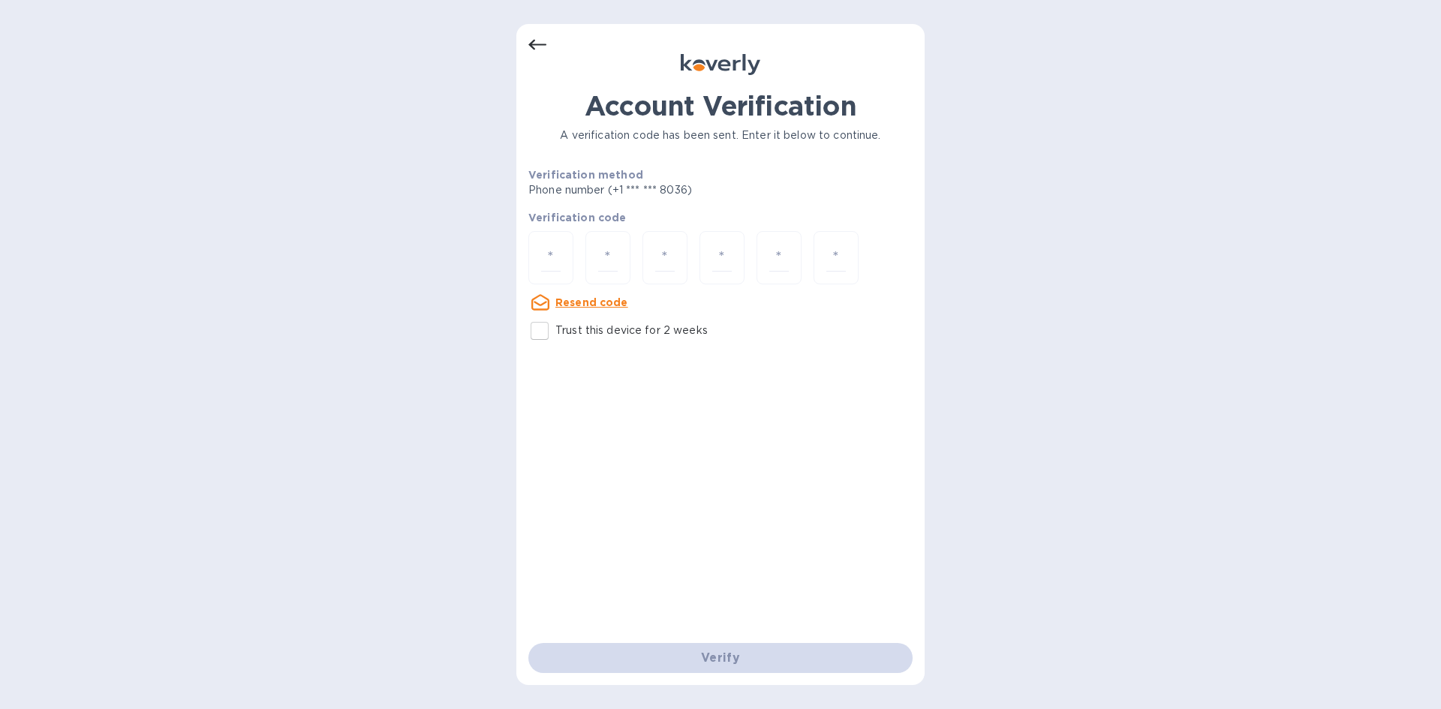
click at [569, 165] on div "Account Verification A verification code has been sent. Enter it below to conti…" at bounding box center [720, 218] width 384 height 257
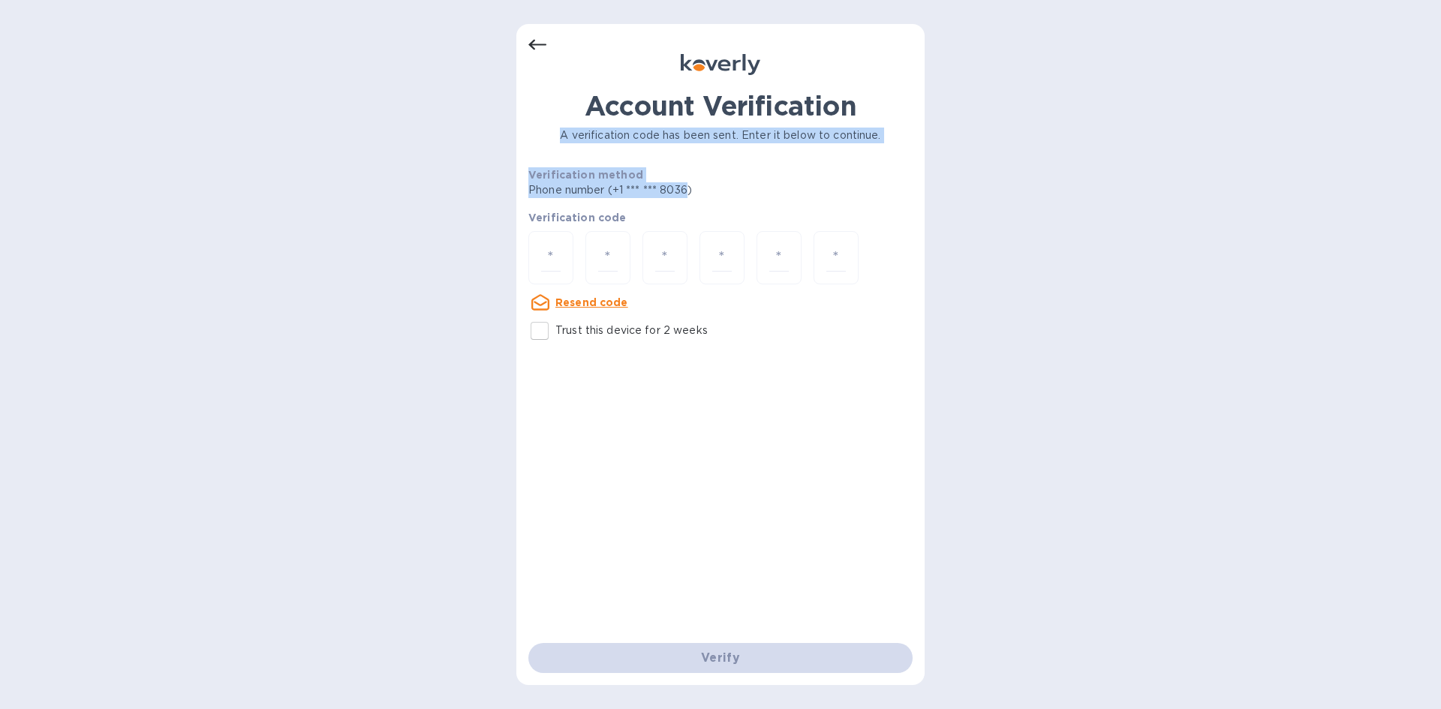
drag, startPoint x: 690, startPoint y: 194, endPoint x: 603, endPoint y: 147, distance: 99.7
click at [552, 132] on div "Account Verification A verification code has been sent. Enter it below to conti…" at bounding box center [720, 218] width 384 height 257
click at [603, 147] on div "Account Verification A verification code has been sent. Enter it below to conti…" at bounding box center [720, 218] width 384 height 257
